Goal: Obtain resource: Obtain resource

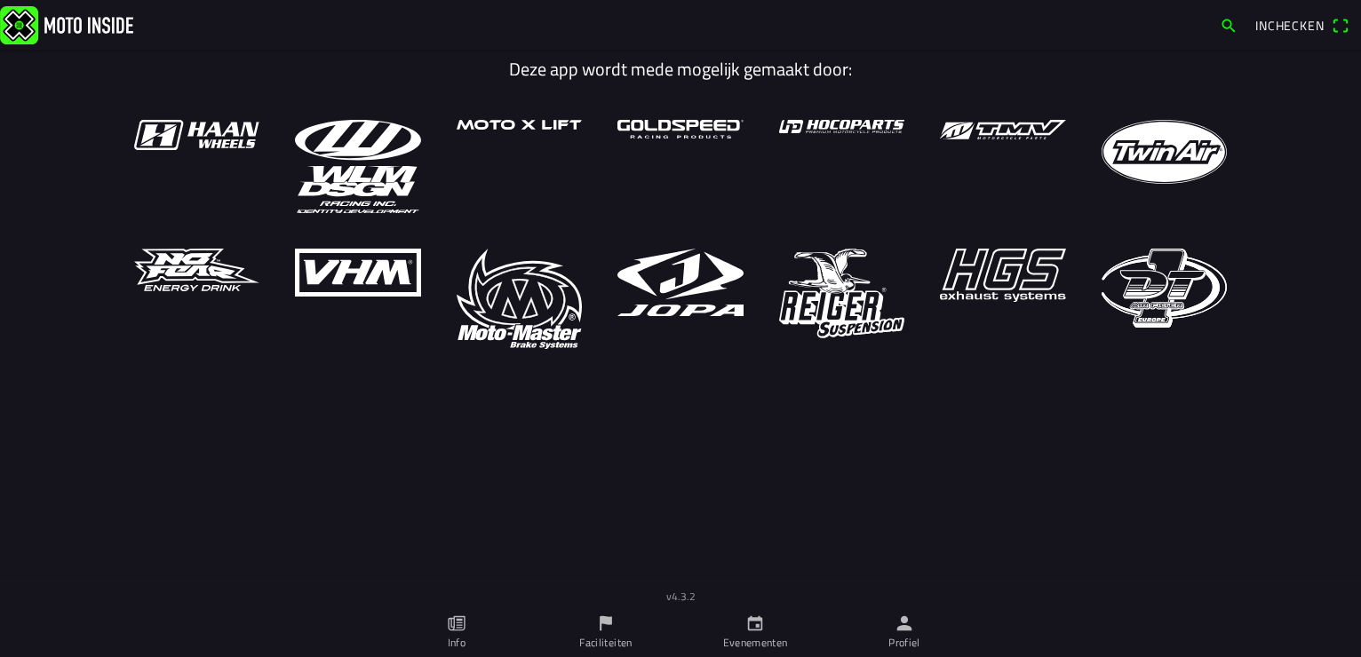
click at [762, 640] on ion-label "Evenementen" at bounding box center [755, 643] width 65 height 16
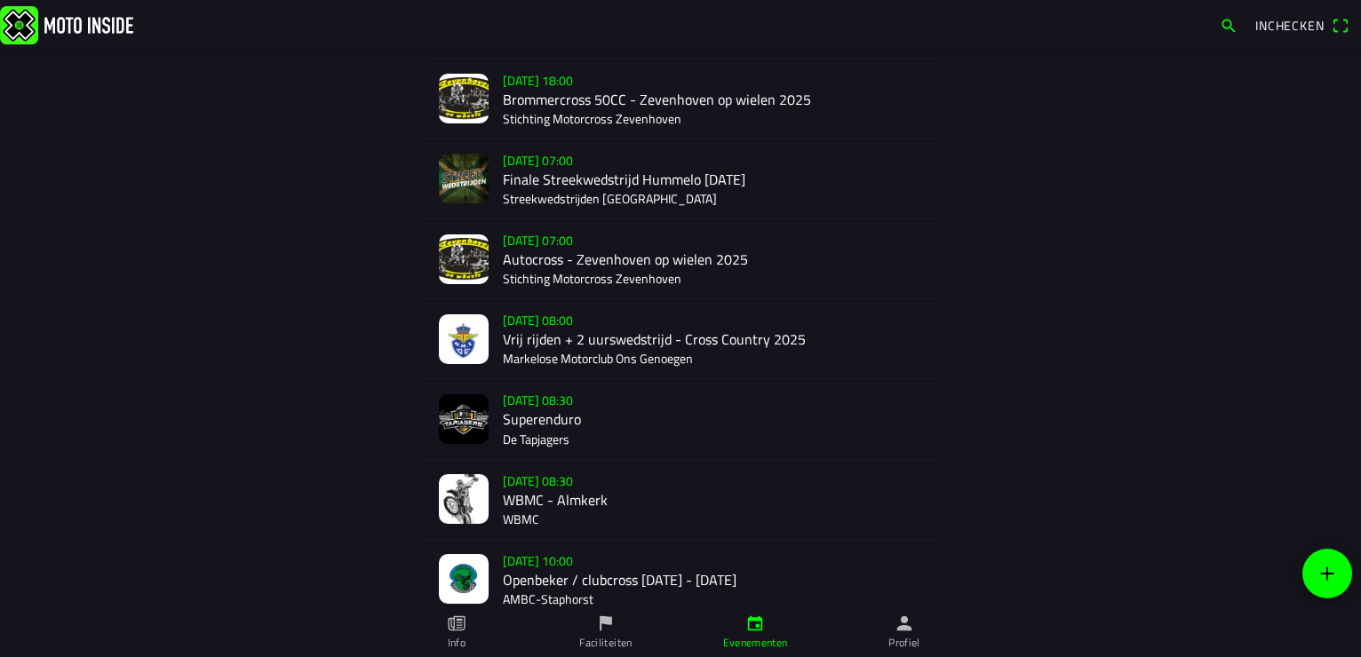
scroll to position [444, 0]
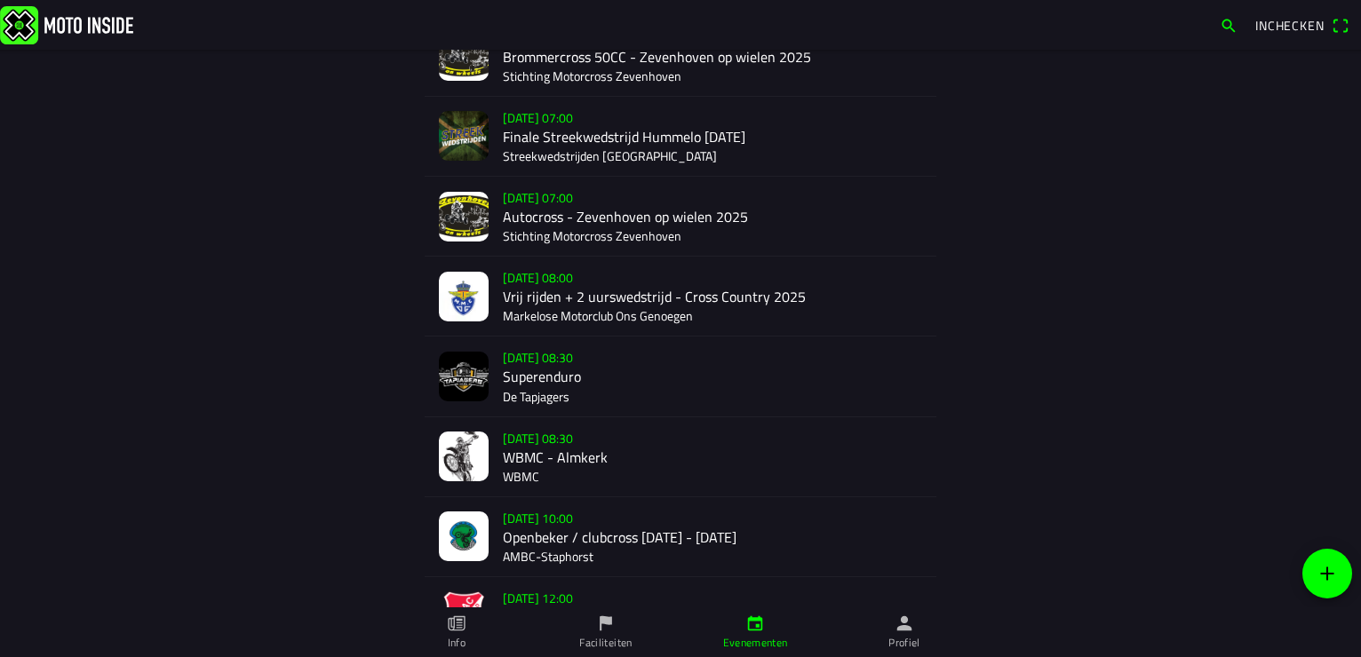
click at [536, 453] on div "[DATE] 08:30 WBMC - Almkerk WBMC" at bounding box center [712, 456] width 419 height 79
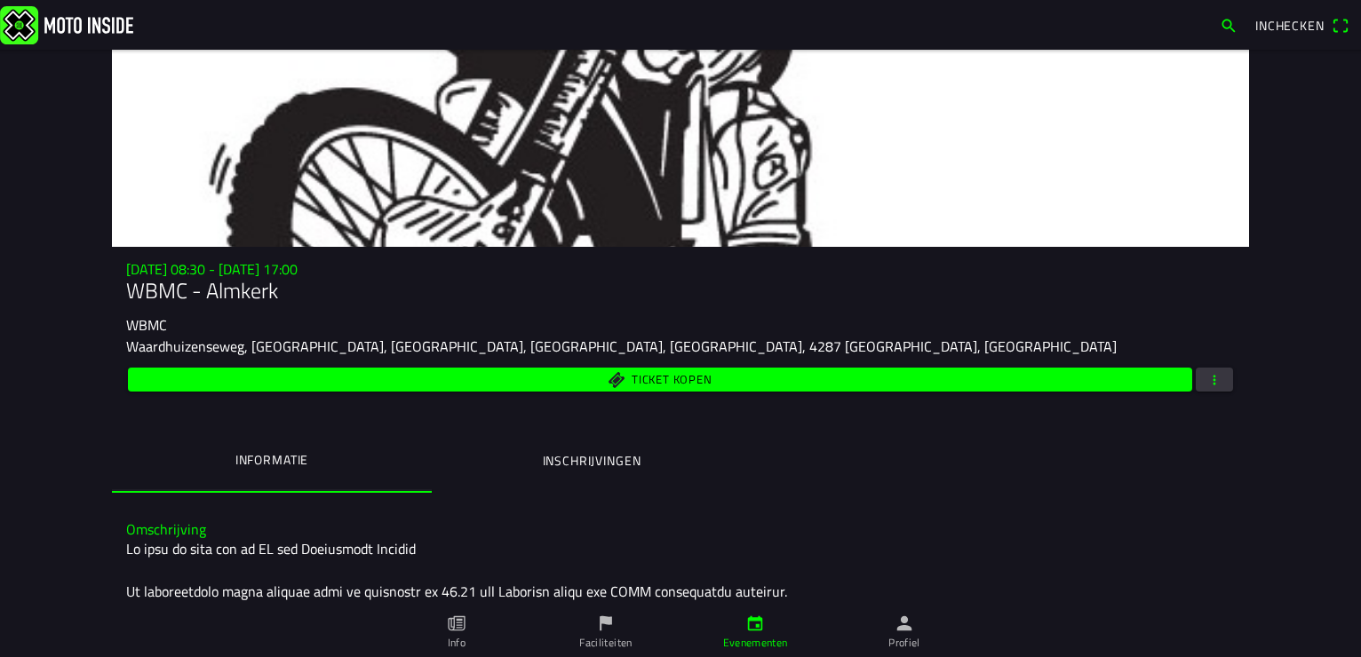
click at [1206, 386] on span "button" at bounding box center [1214, 380] width 16 height 24
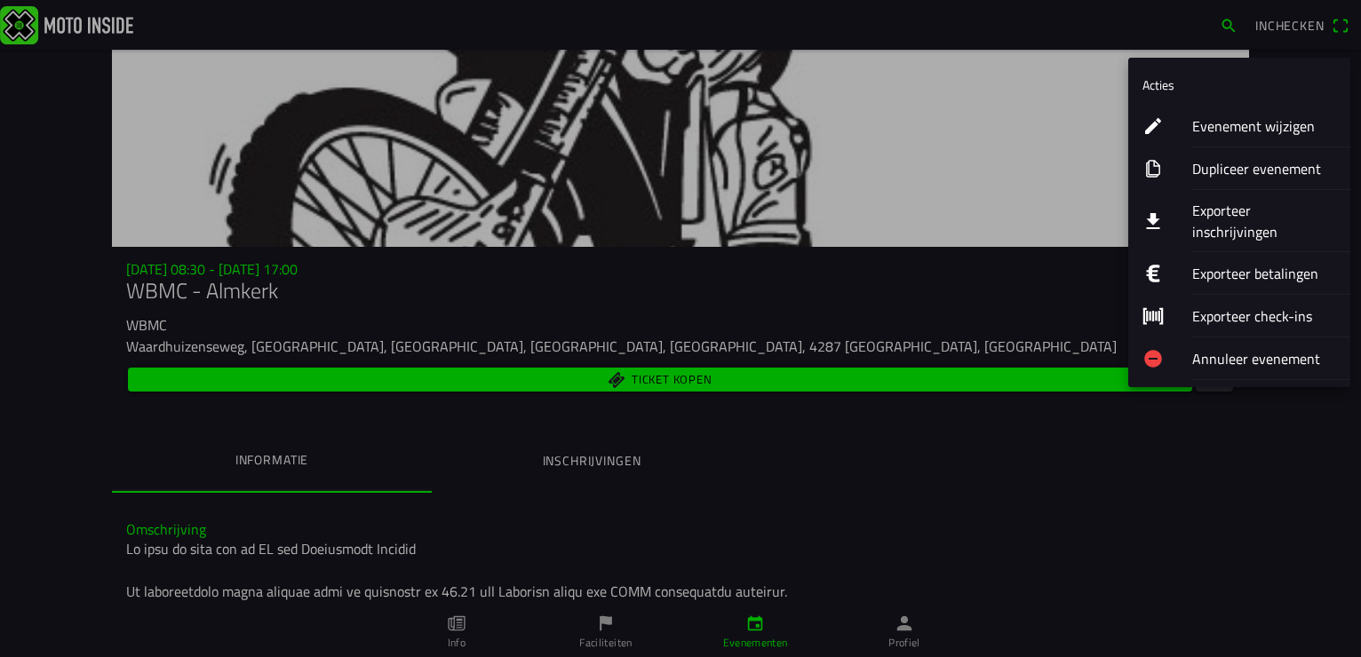
click at [1208, 214] on ion-label "Exporteer inschrijvingen" at bounding box center [1264, 221] width 144 height 43
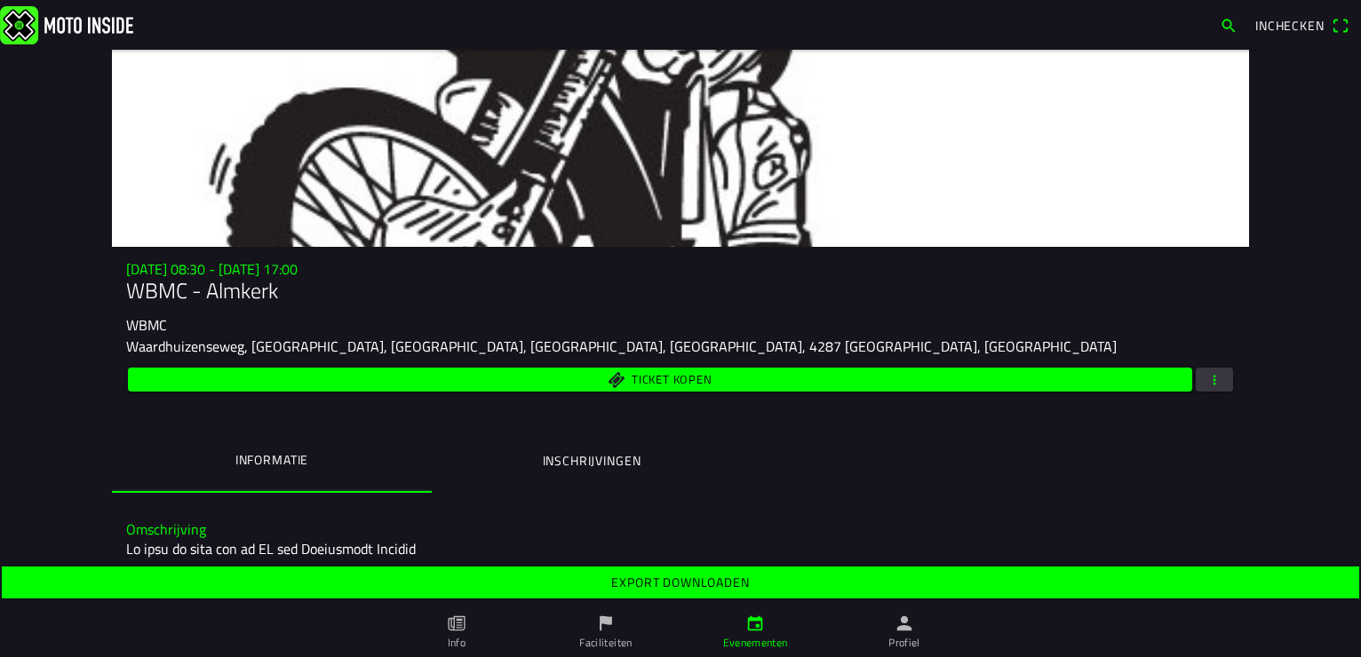
click at [0, 0] on slot "Export downloaden" at bounding box center [0, 0] width 0 height 0
